Goal: Task Accomplishment & Management: Manage account settings

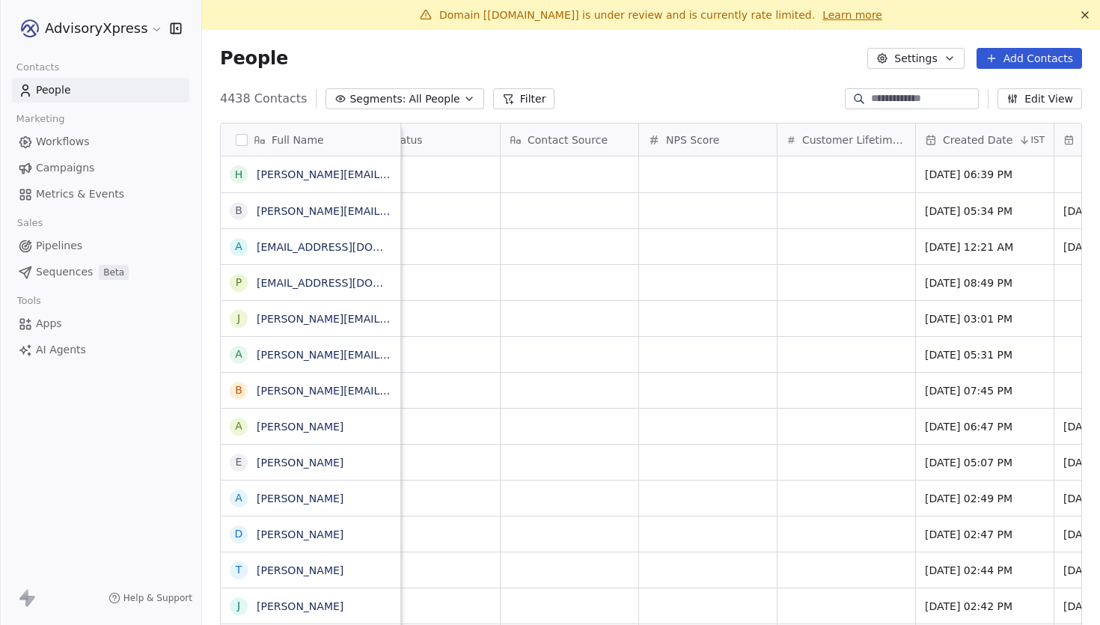
scroll to position [0, 1112]
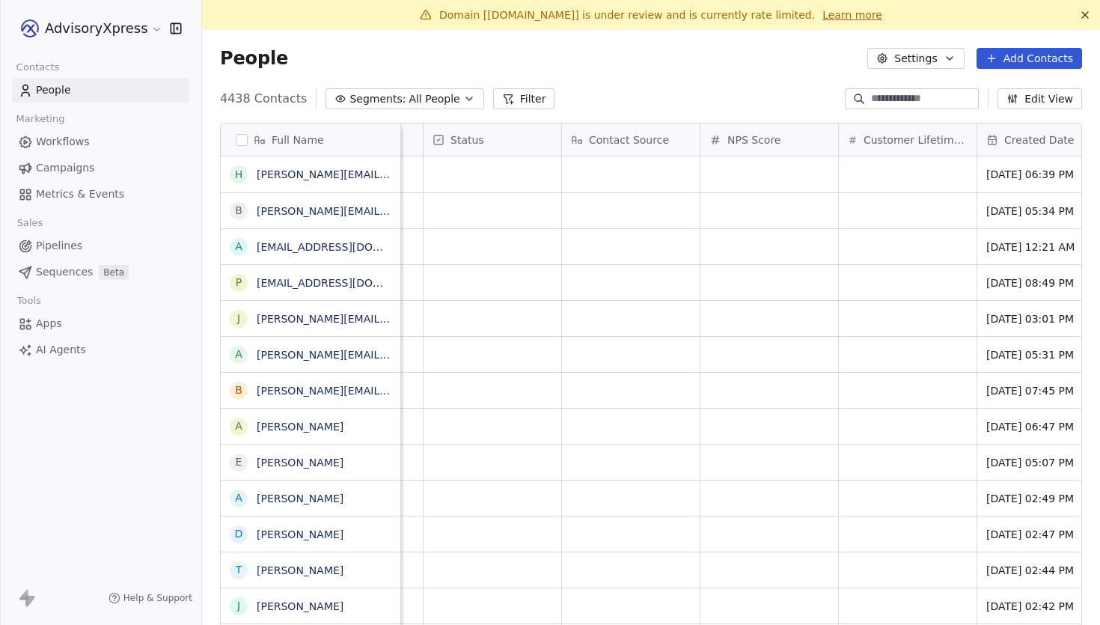
click at [61, 322] on link "Apps" at bounding box center [100, 323] width 177 height 25
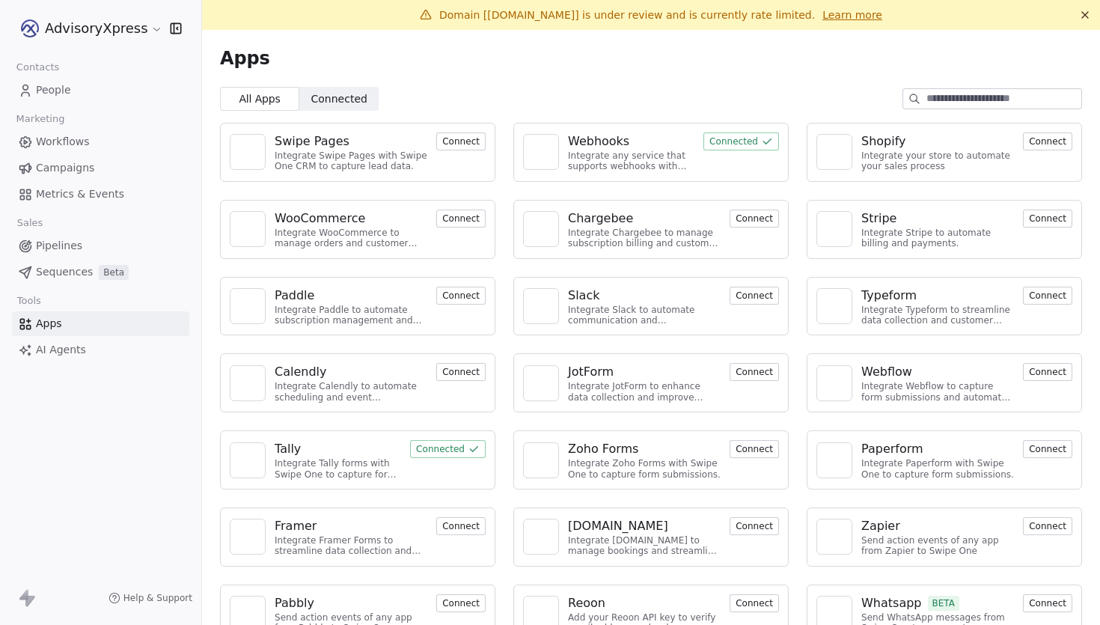
scroll to position [30, 0]
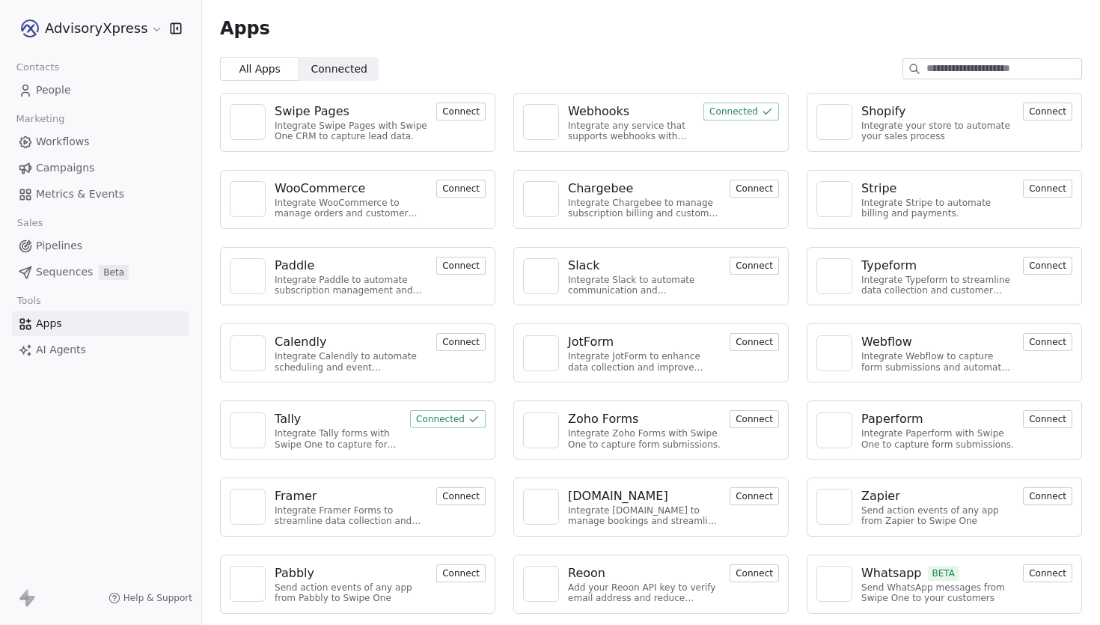
click at [590, 112] on div "Webhooks" at bounding box center [598, 112] width 61 height 18
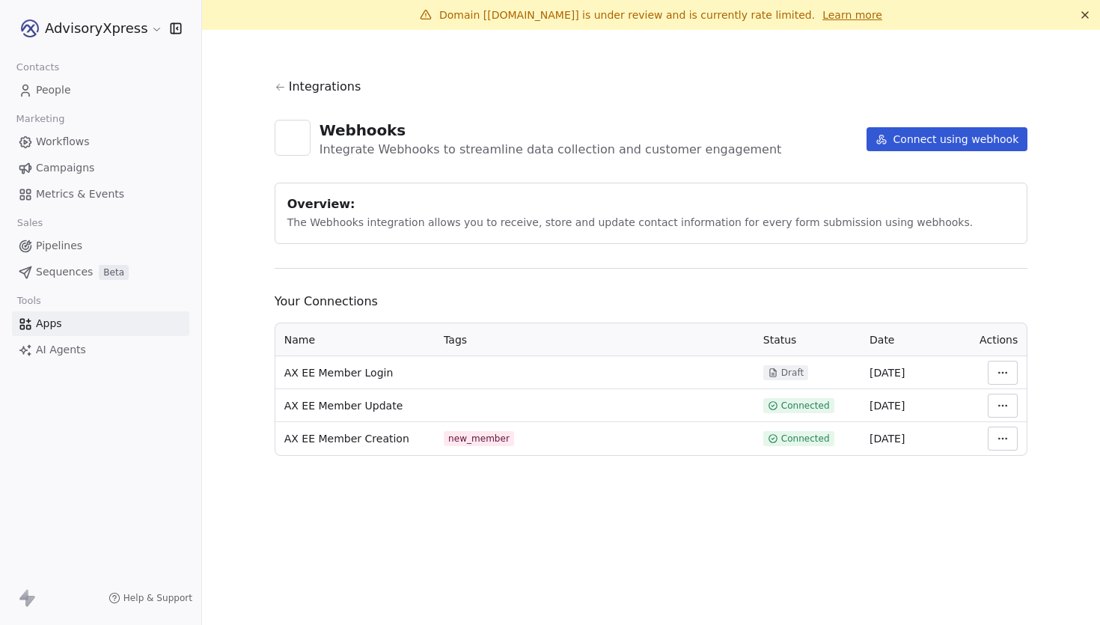
click at [1005, 433] on html "AdvisoryXpress Contacts People Marketing Workflows Campaigns Metrics & Events S…" at bounding box center [550, 312] width 1100 height 625
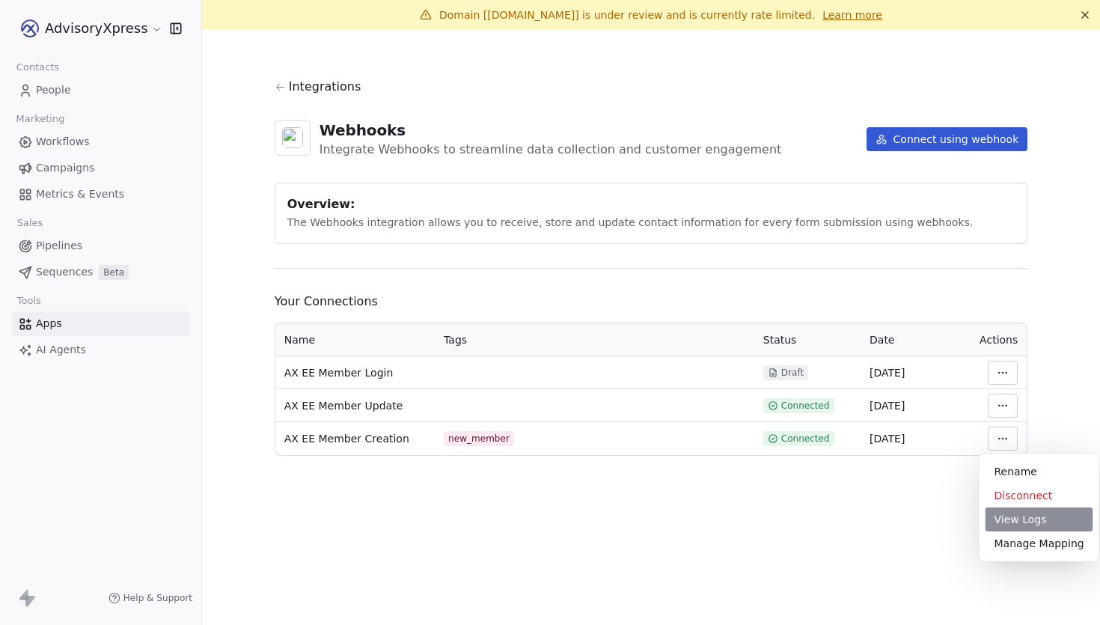
click at [997, 516] on div "View Logs" at bounding box center [1040, 519] width 108 height 24
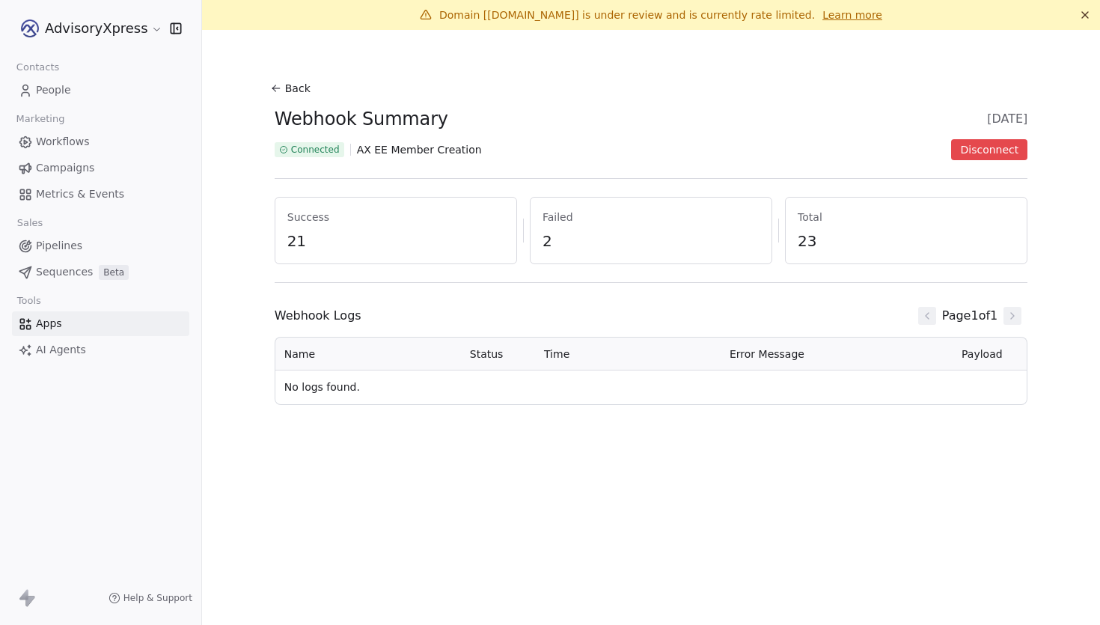
click at [276, 87] on icon at bounding box center [276, 88] width 12 height 12
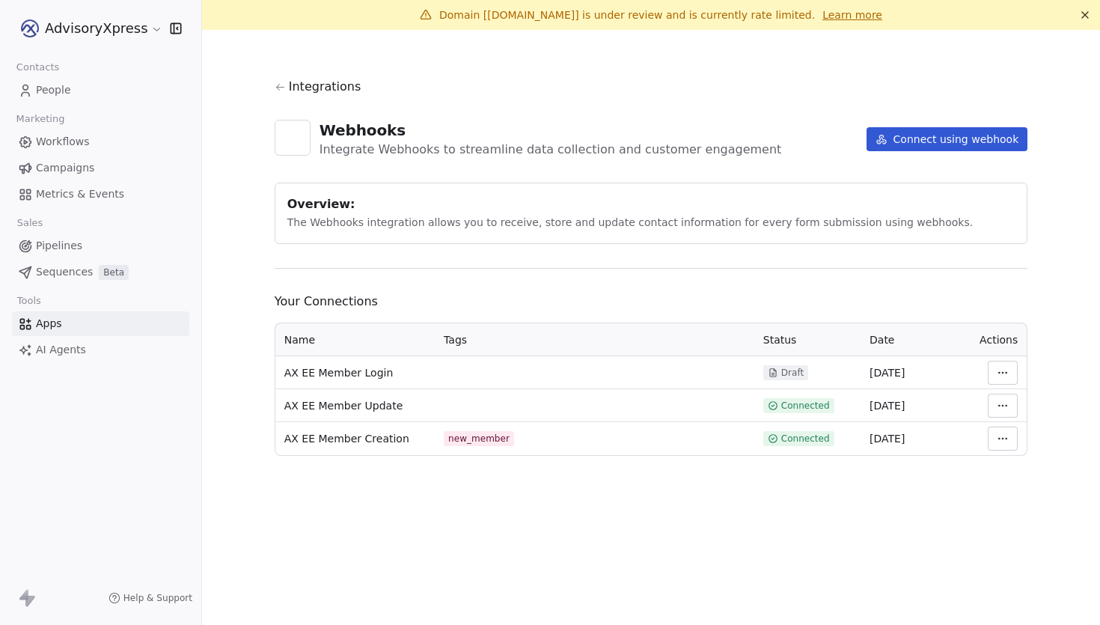
click at [999, 404] on html "AdvisoryXpress Contacts People Marketing Workflows Campaigns Metrics & Events S…" at bounding box center [550, 312] width 1100 height 625
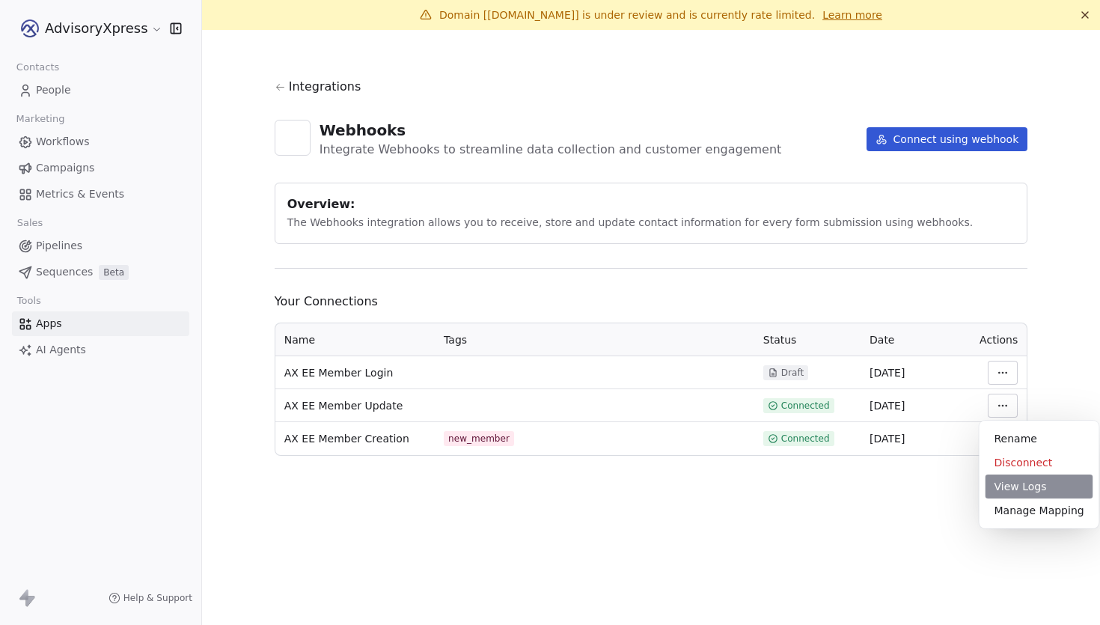
click at [1008, 489] on div "View Logs" at bounding box center [1040, 486] width 108 height 24
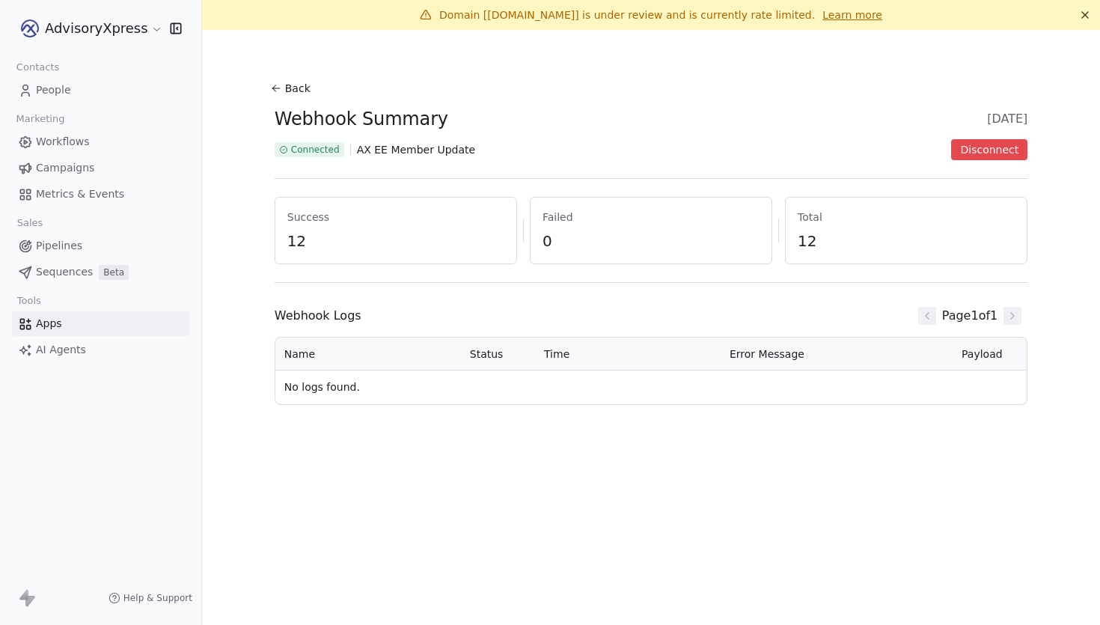
click at [80, 85] on link "People" at bounding box center [100, 90] width 177 height 25
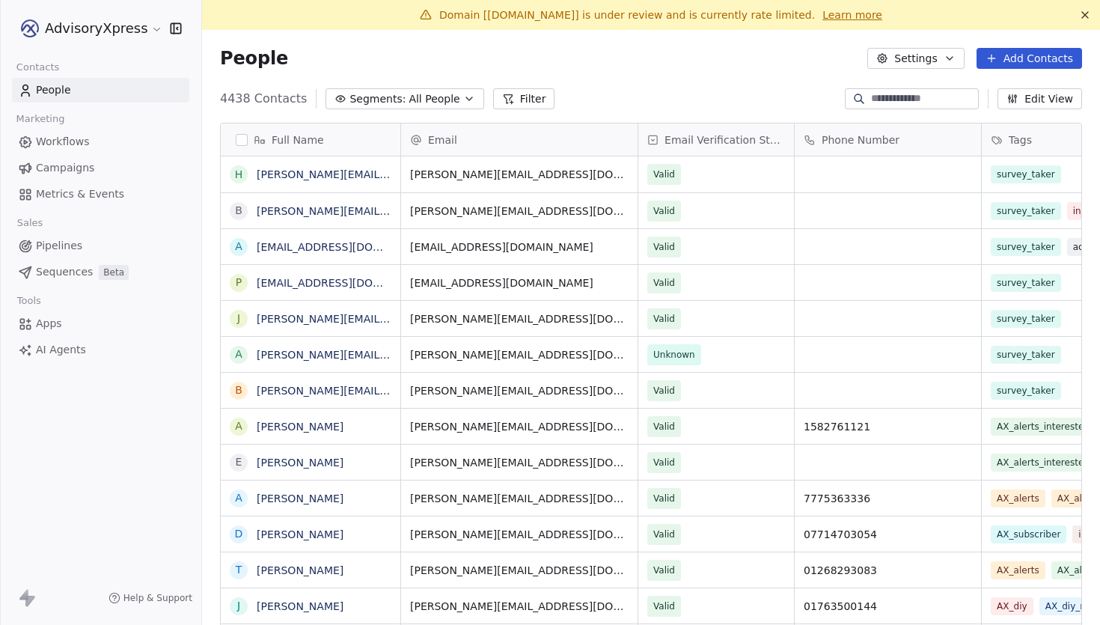
scroll to position [549, 898]
click at [110, 20] on html "AdvisoryXpress Contacts People Marketing Workflows Campaigns Metrics & Events S…" at bounding box center [550, 312] width 1100 height 625
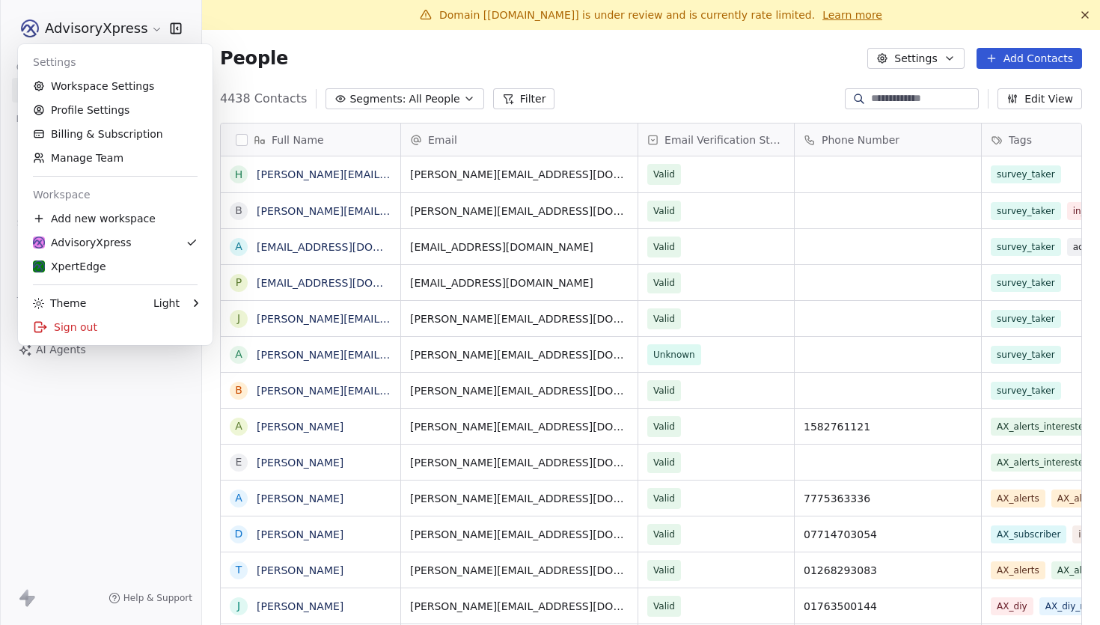
click at [370, 123] on html "AdvisoryXpress Contacts People Marketing Workflows Campaigns Metrics & Events S…" at bounding box center [550, 312] width 1100 height 625
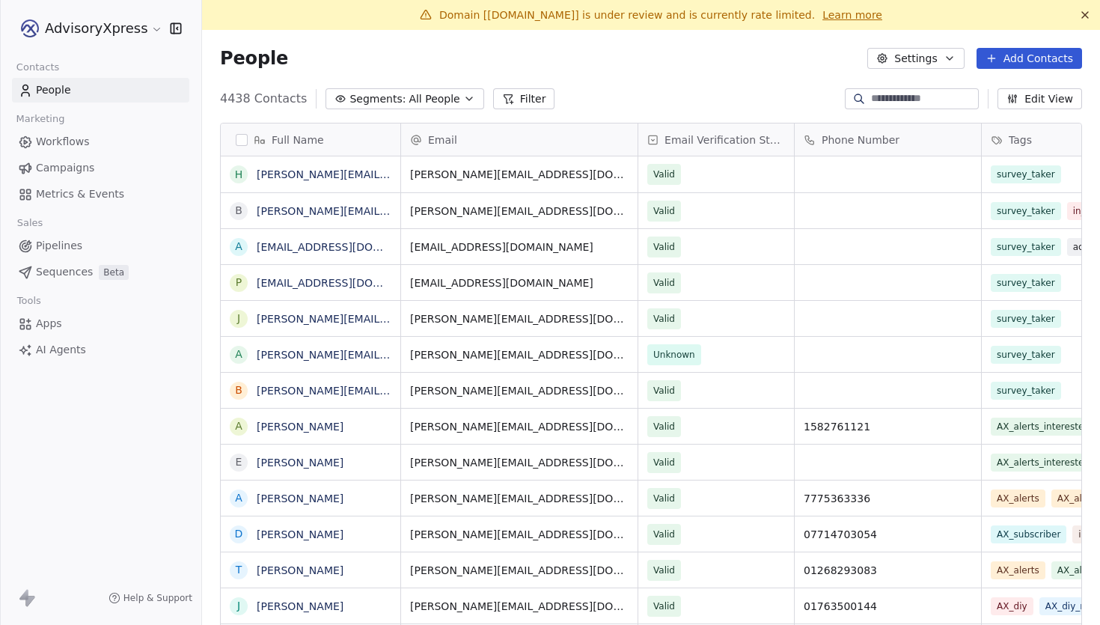
click at [70, 346] on span "AI Agents" at bounding box center [61, 350] width 50 height 16
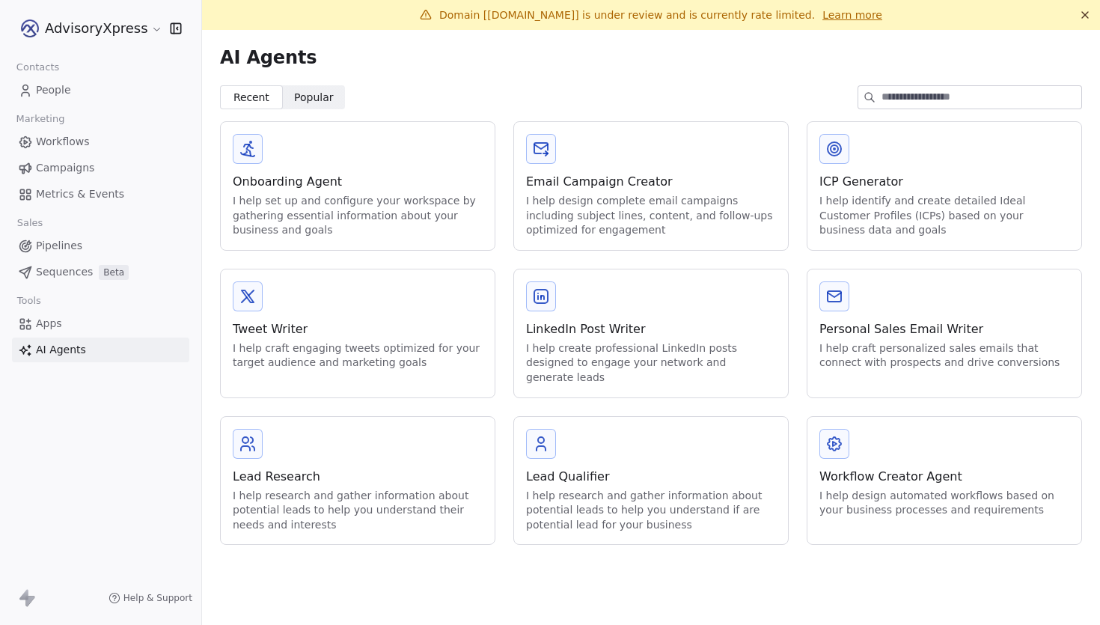
click at [69, 324] on link "Apps" at bounding box center [100, 323] width 177 height 25
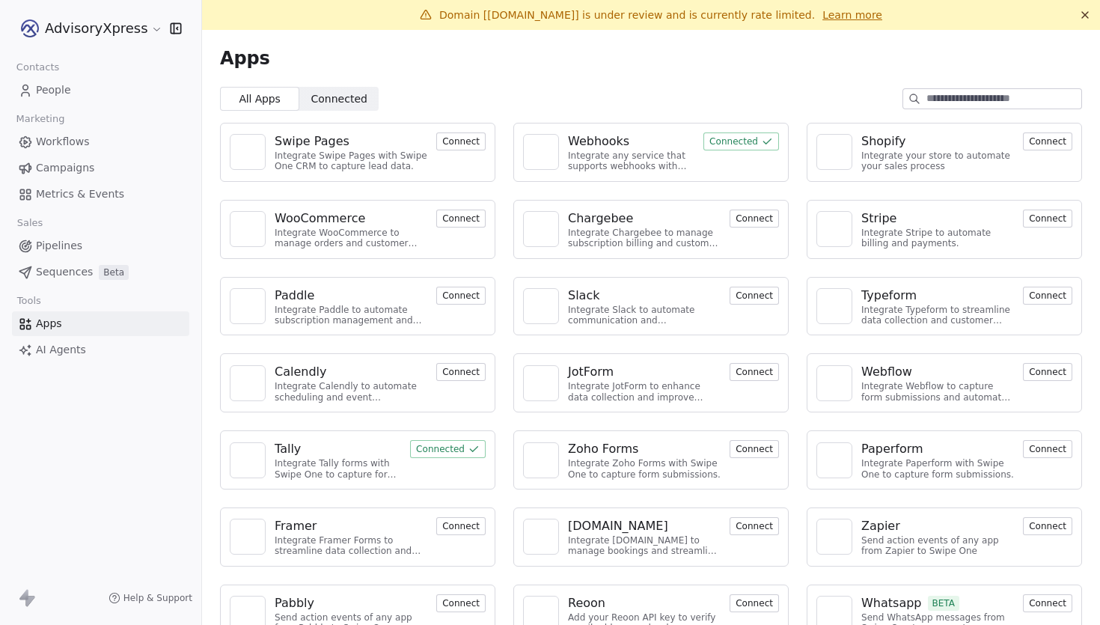
click at [143, 37] on html "AdvisoryXpress Contacts People Marketing Workflows Campaigns Metrics & Events S…" at bounding box center [550, 312] width 1100 height 625
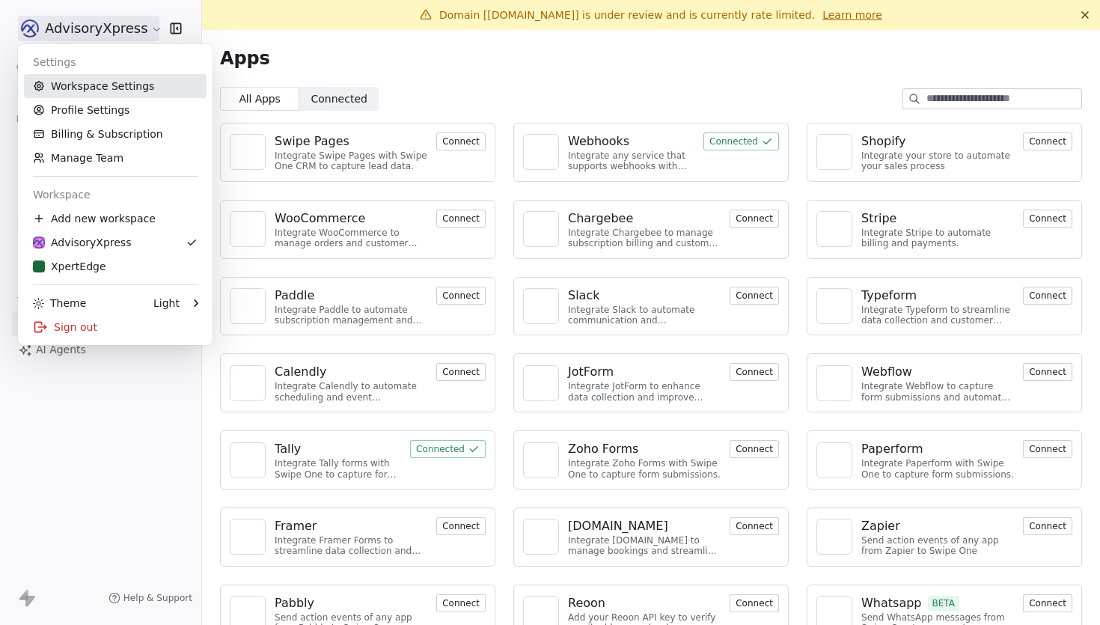
click at [117, 78] on link "Workspace Settings" at bounding box center [115, 86] width 183 height 24
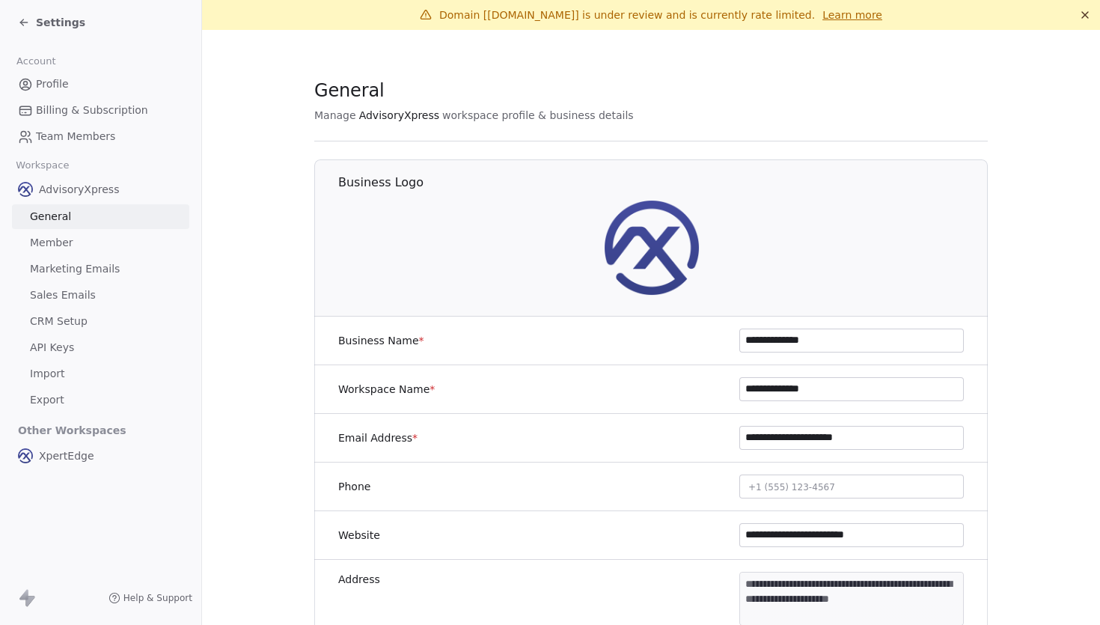
click at [88, 346] on link "API Keys" at bounding box center [100, 347] width 177 height 25
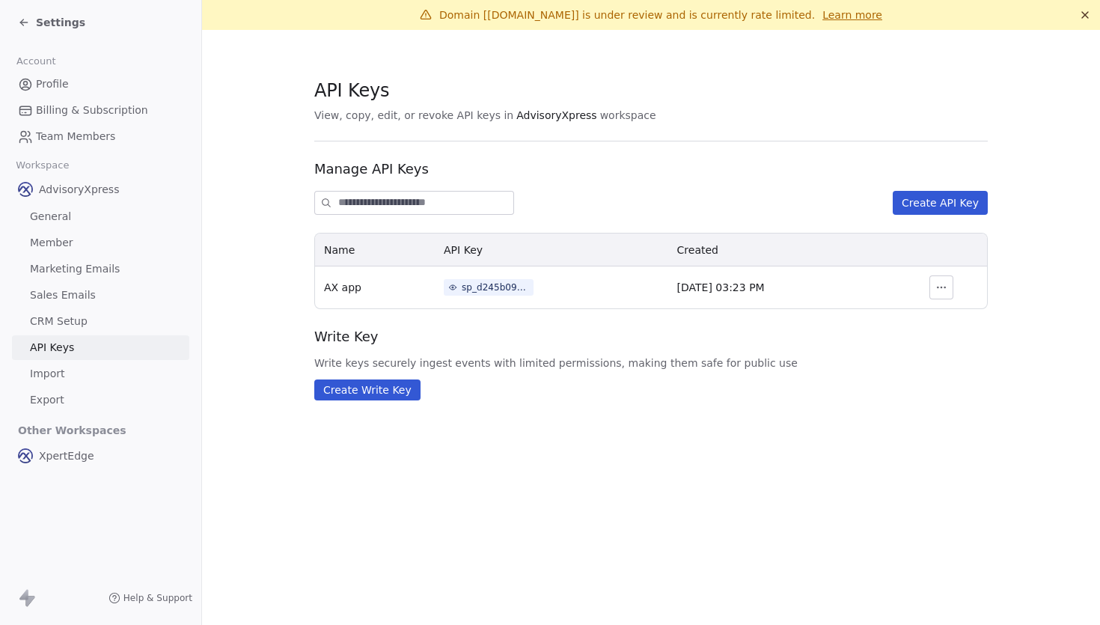
click at [30, 22] on div "Settings" at bounding box center [51, 22] width 67 height 15
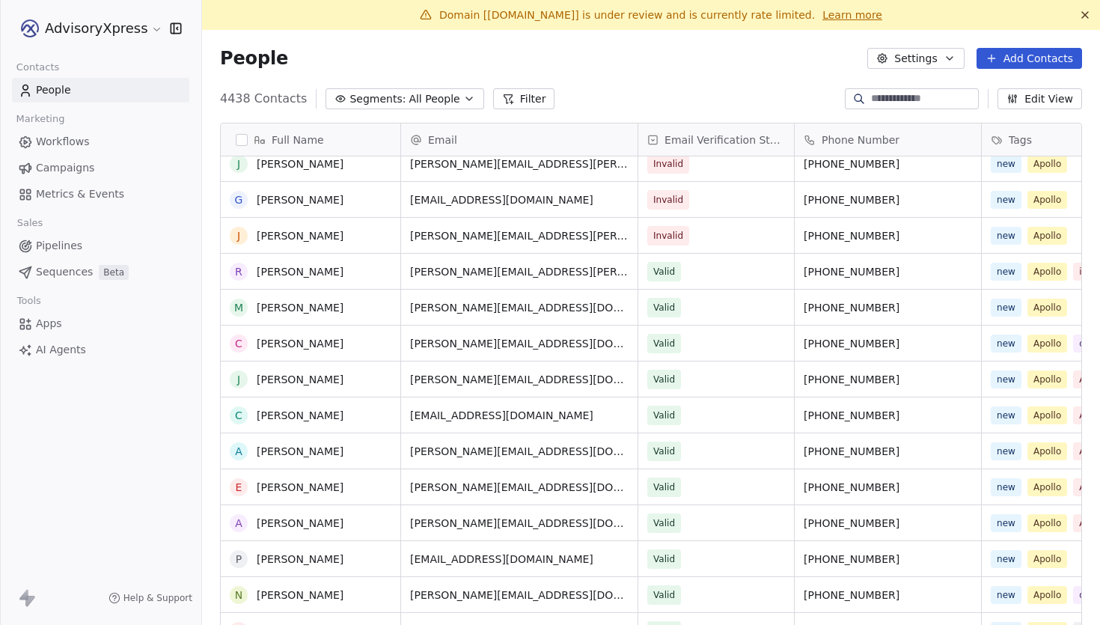
scroll to position [1036, 0]
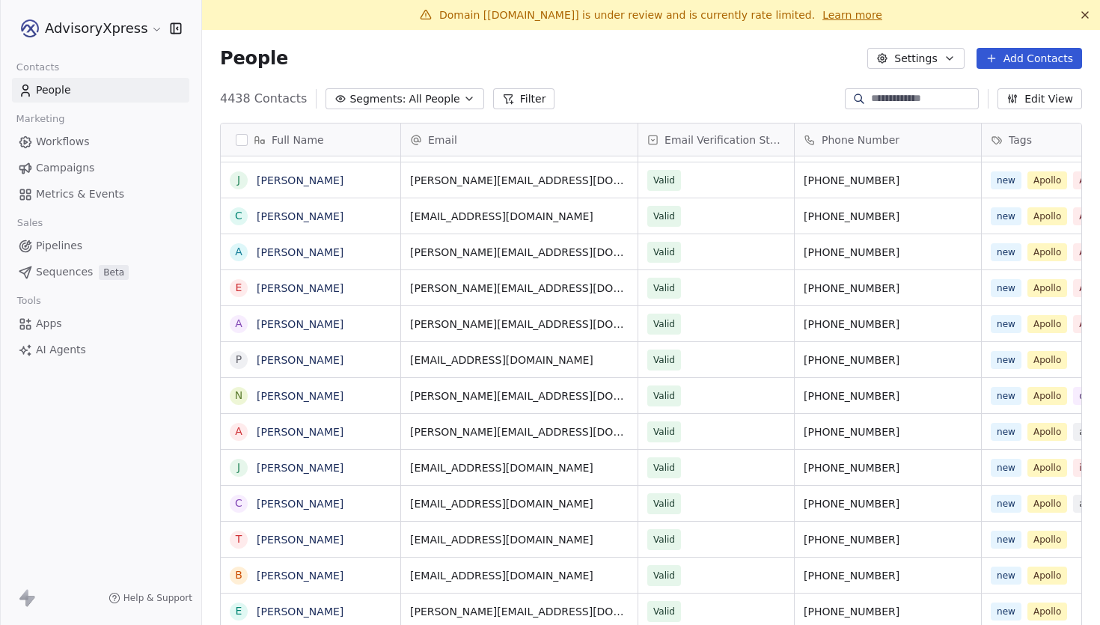
click at [77, 166] on span "Campaigns" at bounding box center [65, 168] width 58 height 16
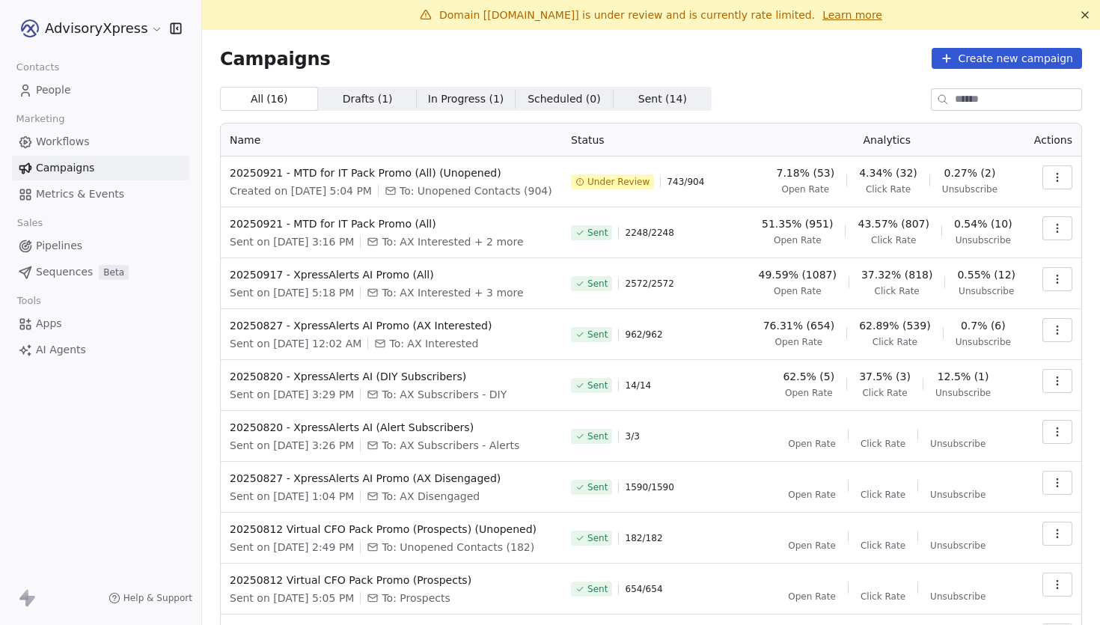
click at [824, 173] on span "7.18% (53)" at bounding box center [806, 172] width 58 height 15
click at [810, 205] on td "7.18% (53) Open Rate 4.34% (32) Click Rate 0.27% (2) Unsubscribe" at bounding box center [887, 181] width 276 height 51
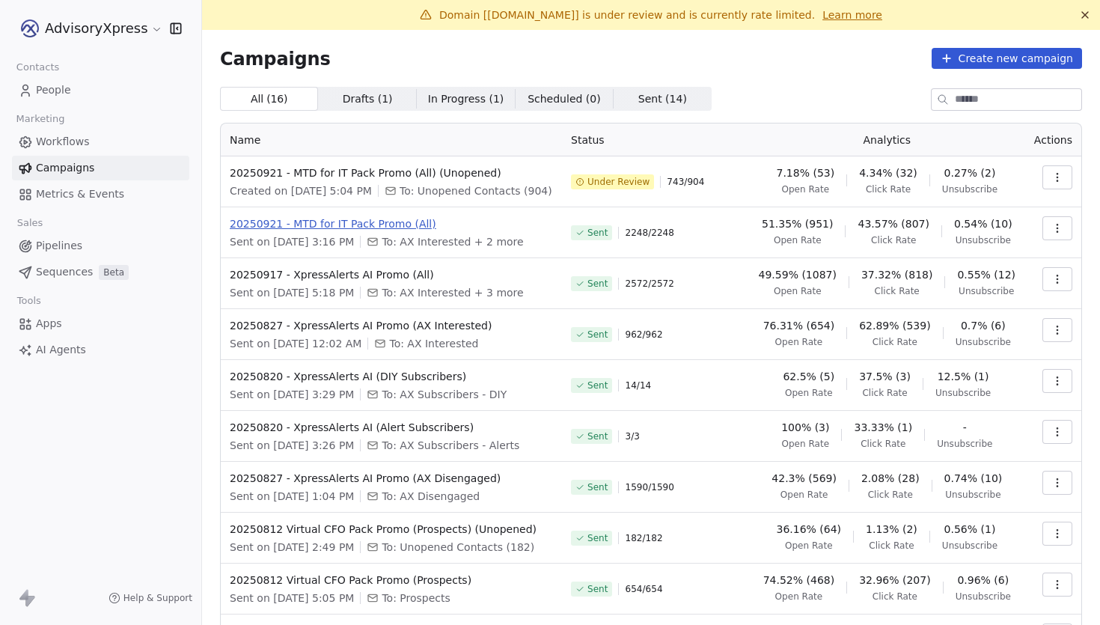
click at [388, 231] on span "20250921 - MTD for IT Pack Promo (All)" at bounding box center [391, 223] width 323 height 15
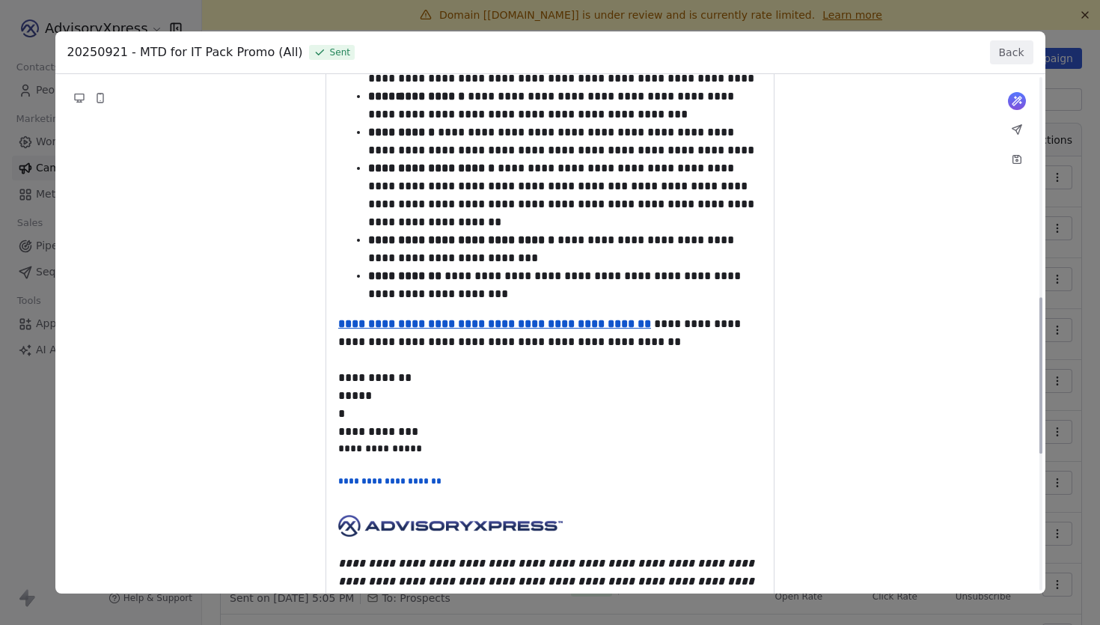
scroll to position [1059, 0]
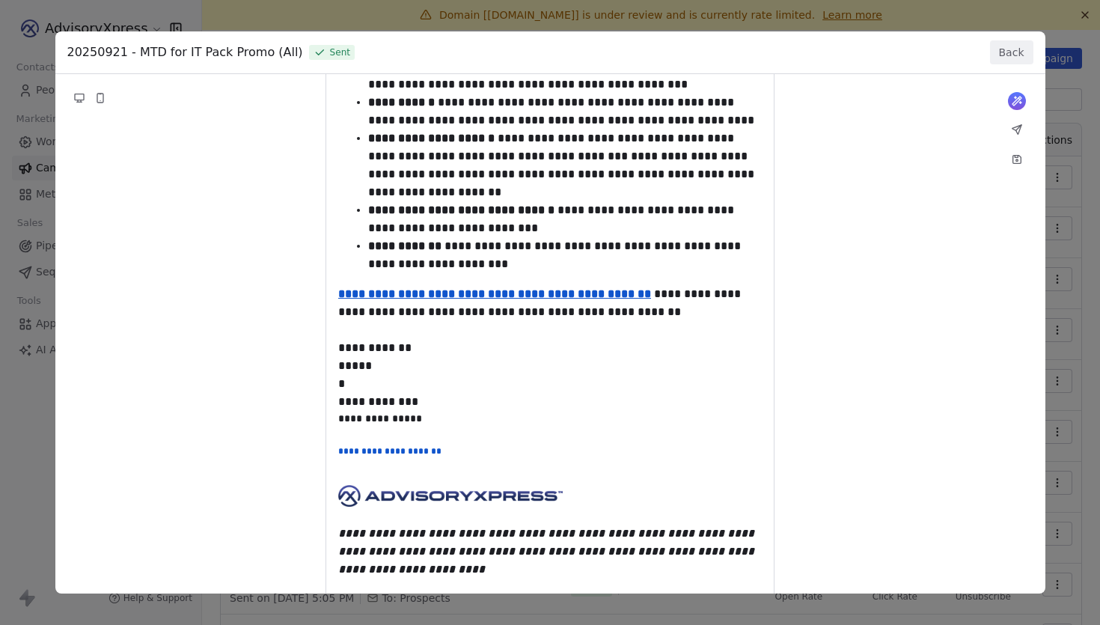
click at [1004, 57] on button "Back" at bounding box center [1011, 52] width 43 height 24
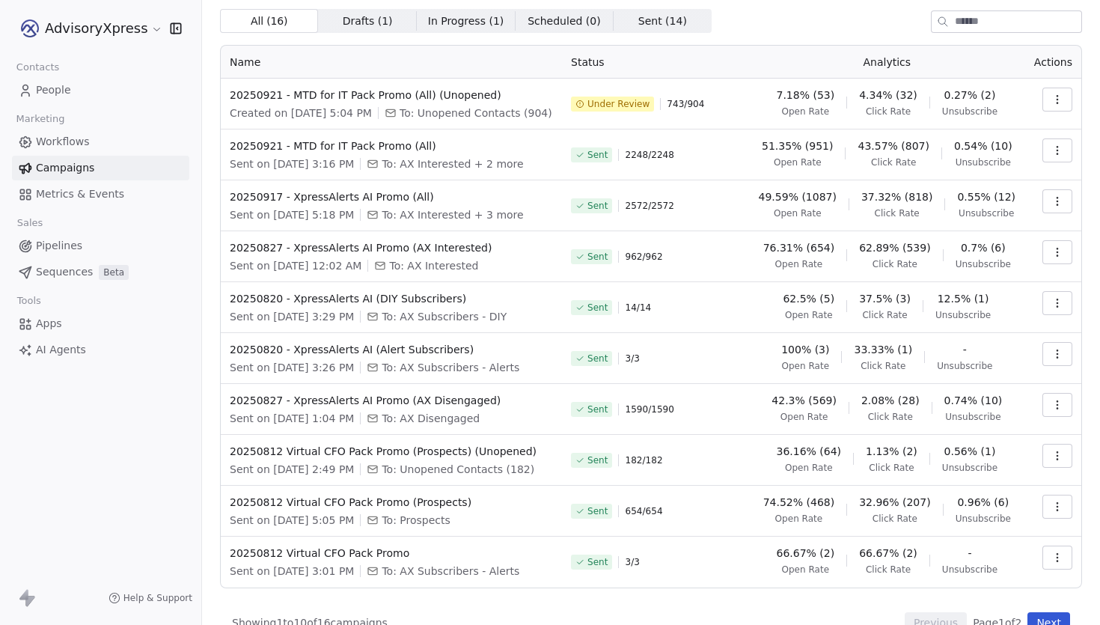
scroll to position [131, 0]
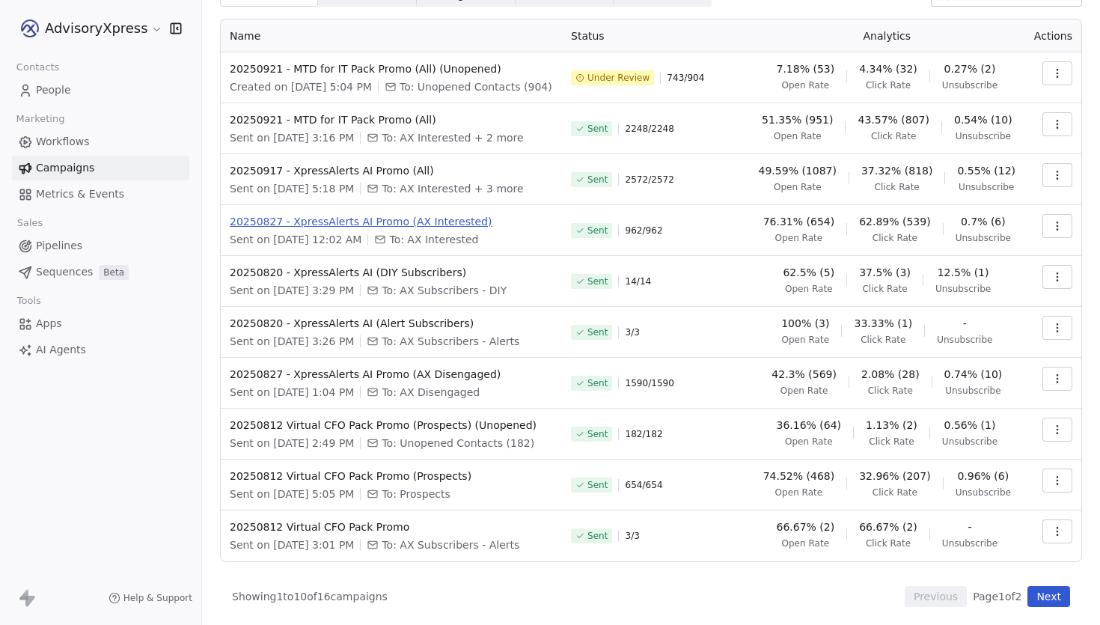
click at [448, 220] on span "20250827 - XpressAlerts AI Promo (AX Interested)" at bounding box center [391, 221] width 323 height 15
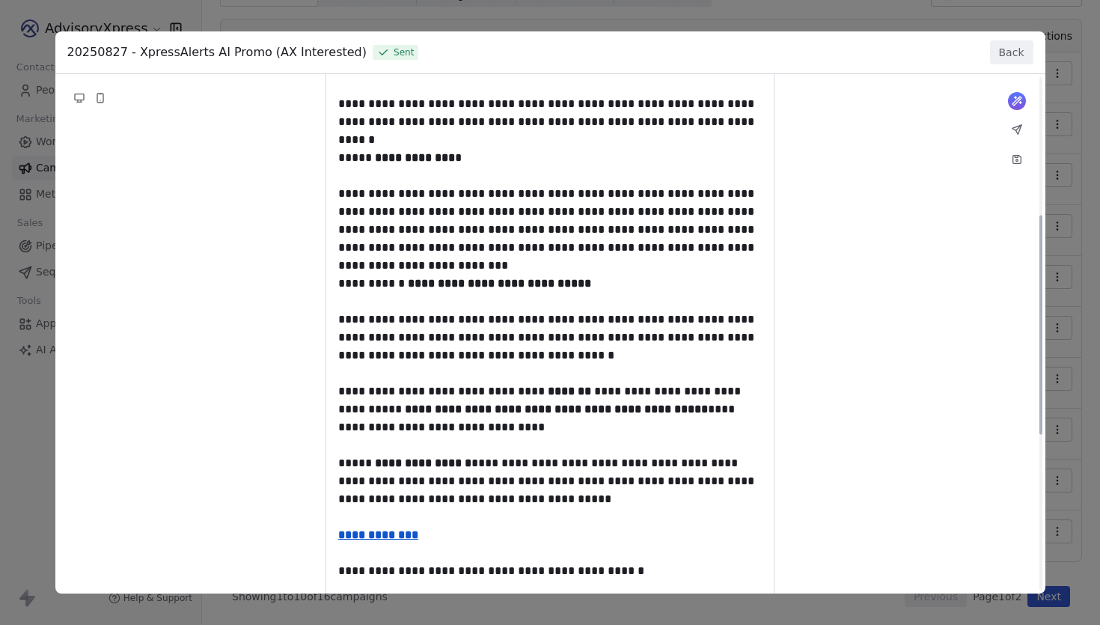
scroll to position [327, 0]
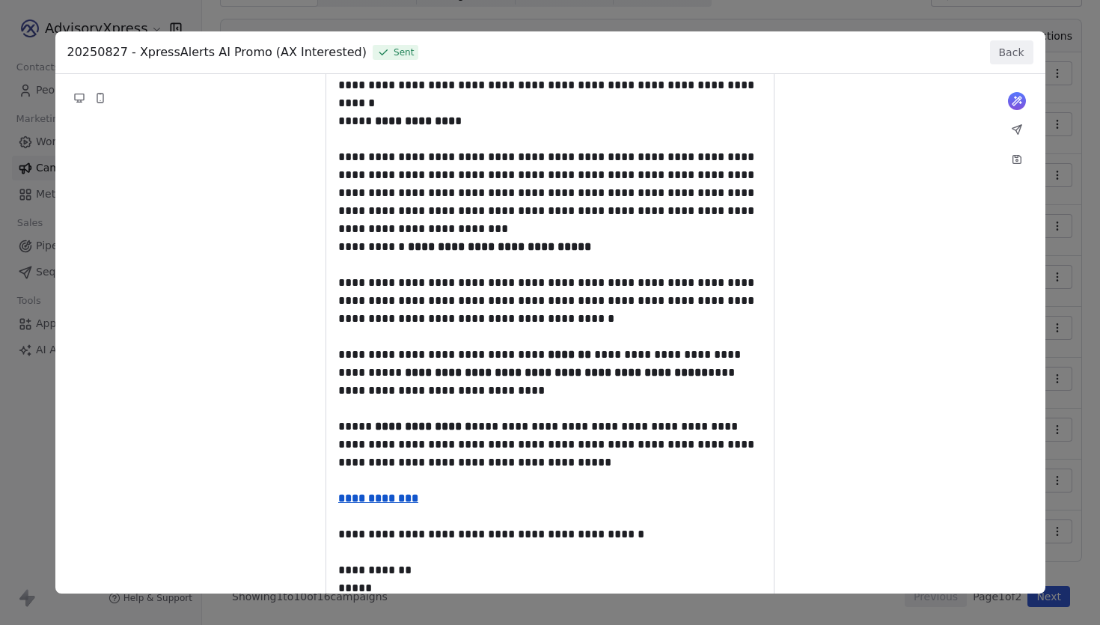
click at [1010, 58] on button "Back" at bounding box center [1011, 52] width 43 height 24
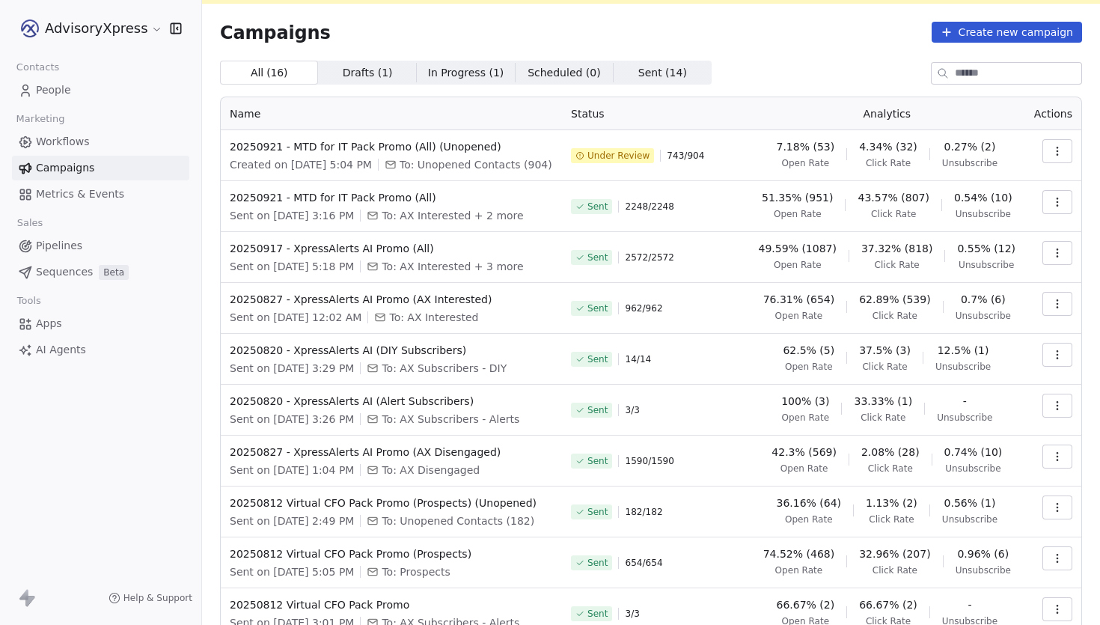
scroll to position [82, 0]
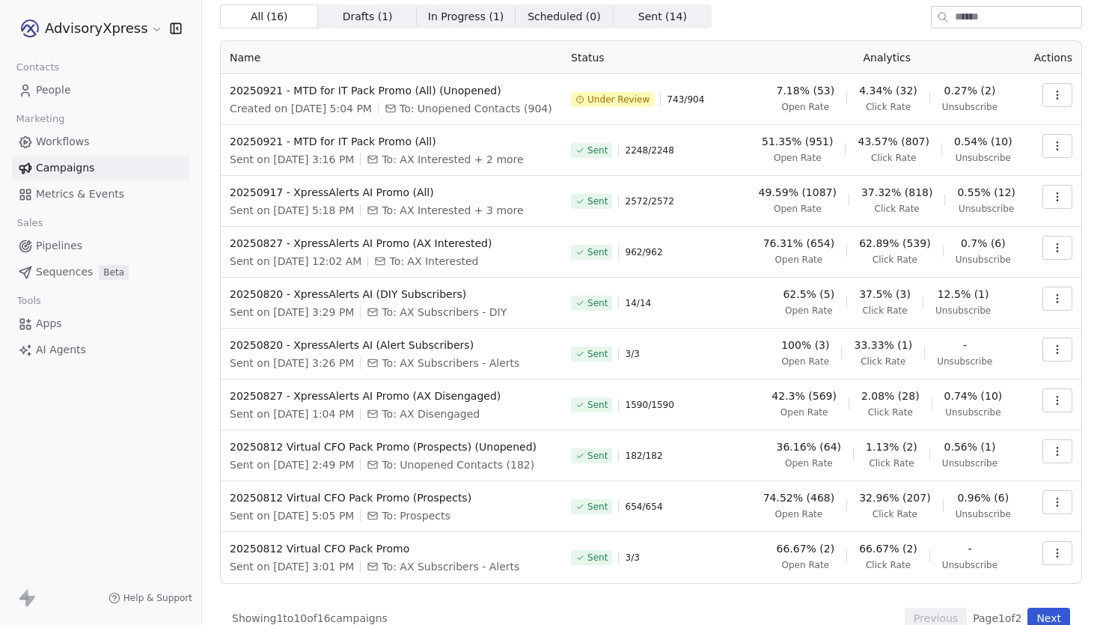
click at [67, 100] on link "People" at bounding box center [100, 90] width 177 height 25
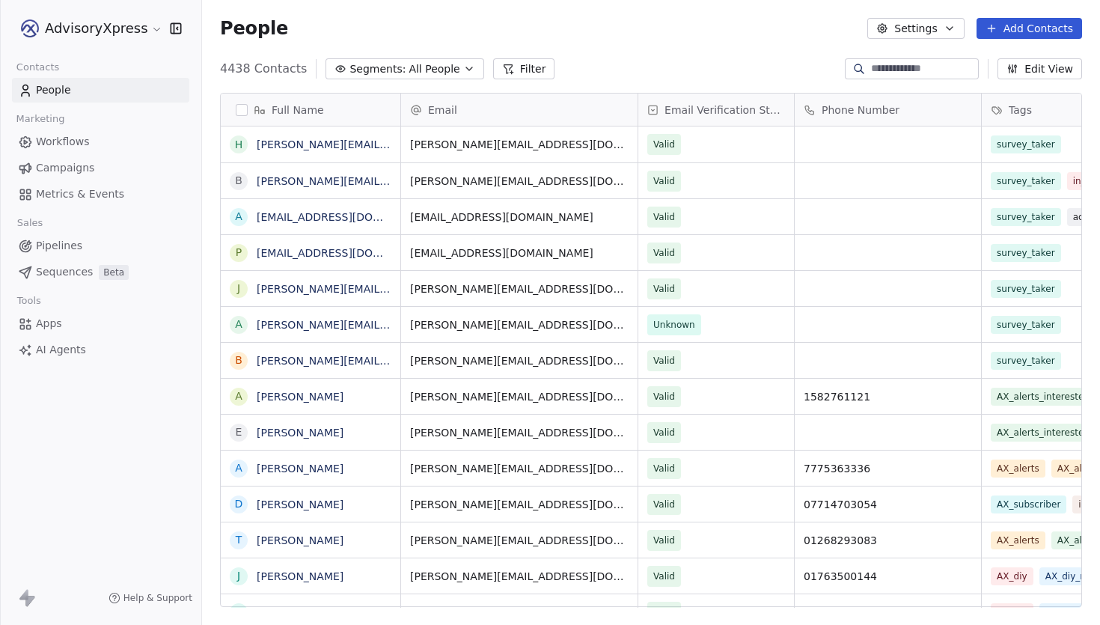
click at [123, 37] on html "AdvisoryXpress Contacts People Marketing Workflows Campaigns Metrics & Events S…" at bounding box center [550, 312] width 1100 height 625
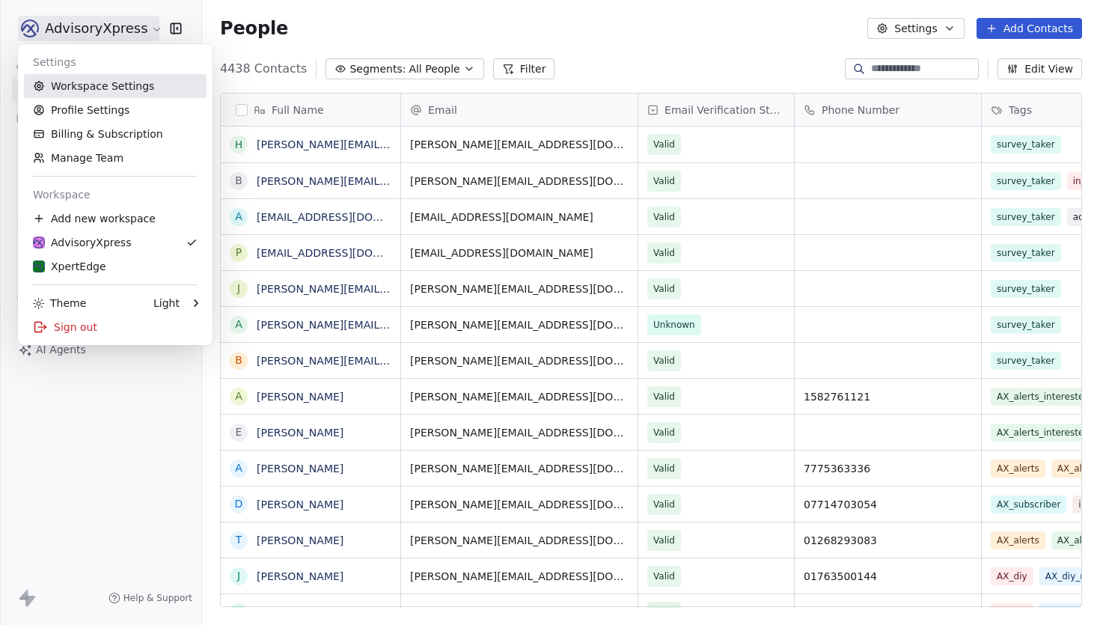
click at [138, 87] on link "Workspace Settings" at bounding box center [115, 86] width 183 height 24
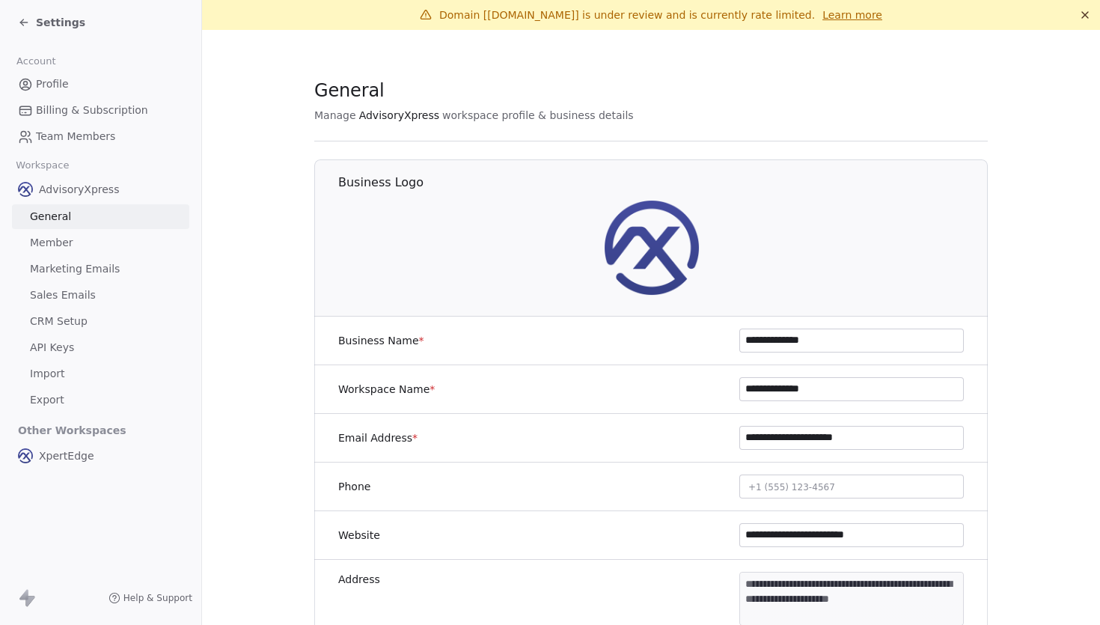
click at [103, 275] on span "Marketing Emails" at bounding box center [75, 269] width 90 height 16
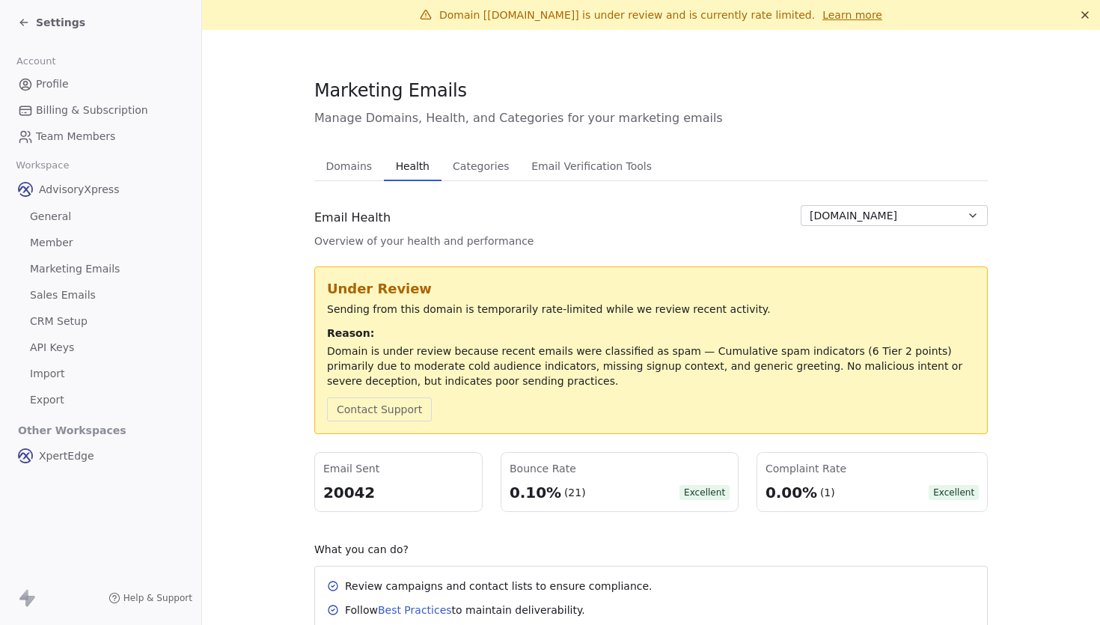
click at [421, 167] on span "Health" at bounding box center [413, 166] width 46 height 21
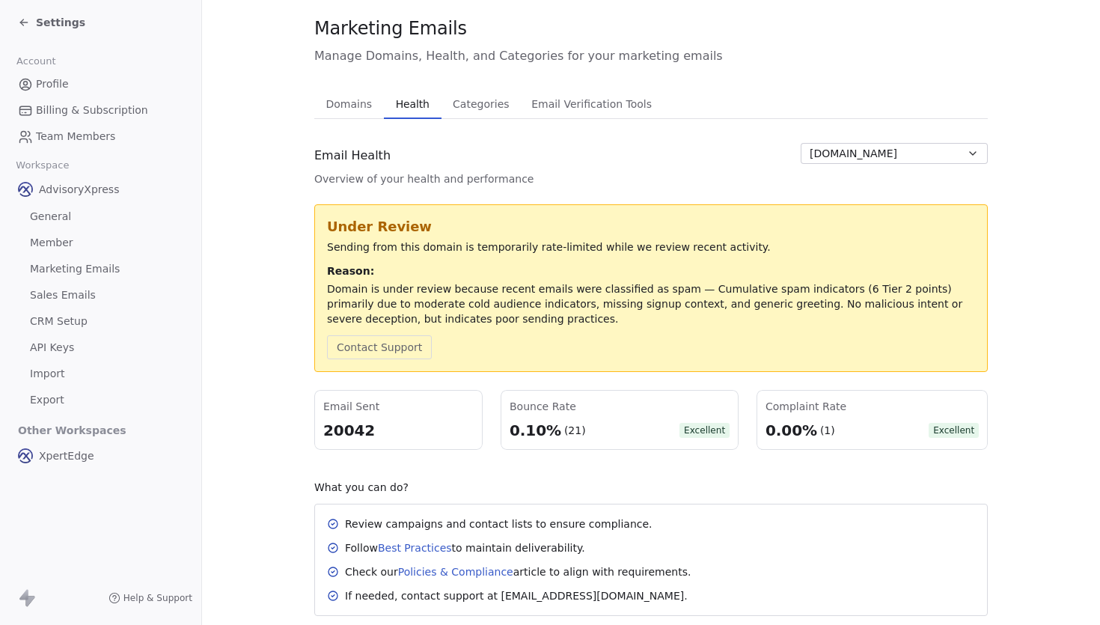
scroll to position [96, 0]
